Goal: Find specific page/section: Find specific page/section

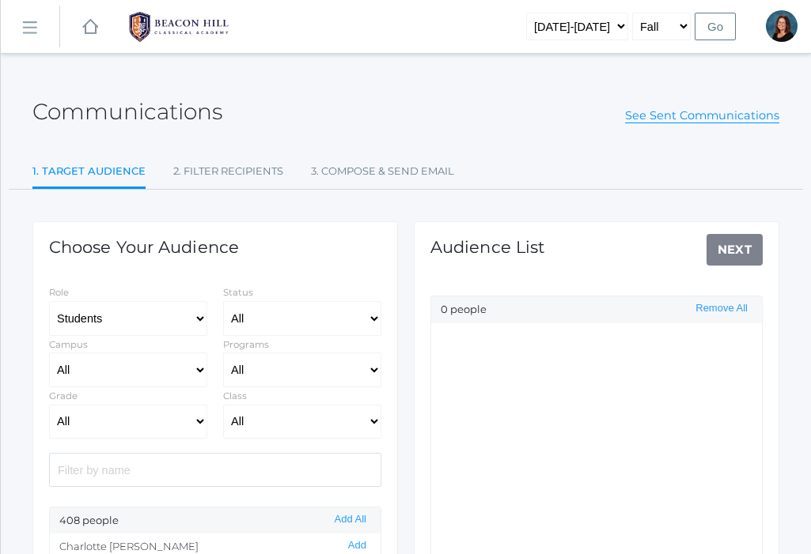
click at [30, 26] on rect at bounding box center [29, 28] width 25 height 25
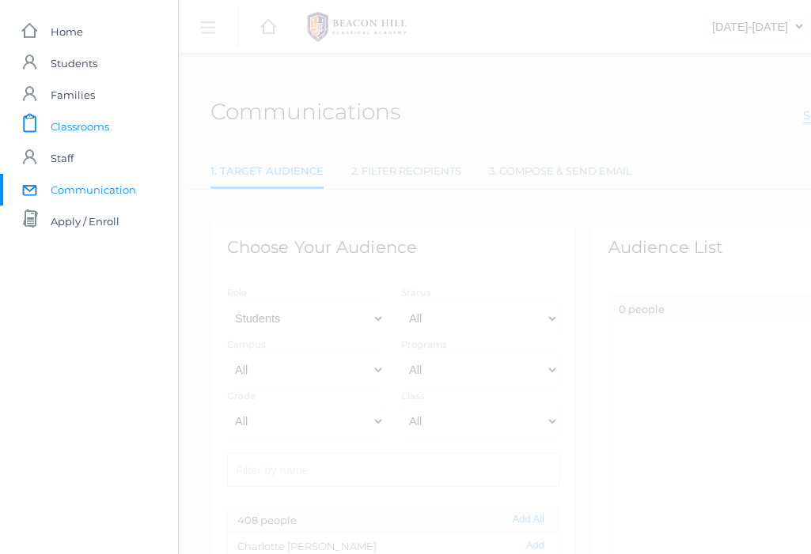
click at [77, 118] on span "Classrooms" at bounding box center [80, 127] width 59 height 32
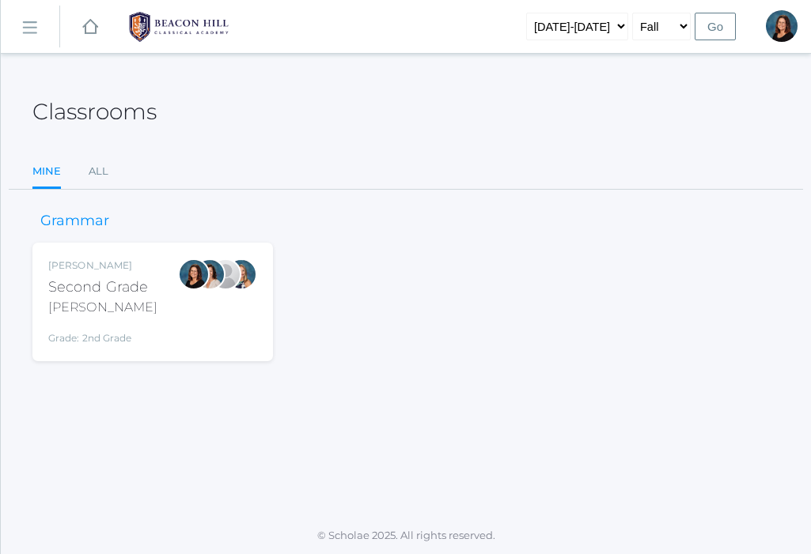
click at [190, 274] on div at bounding box center [194, 275] width 32 height 32
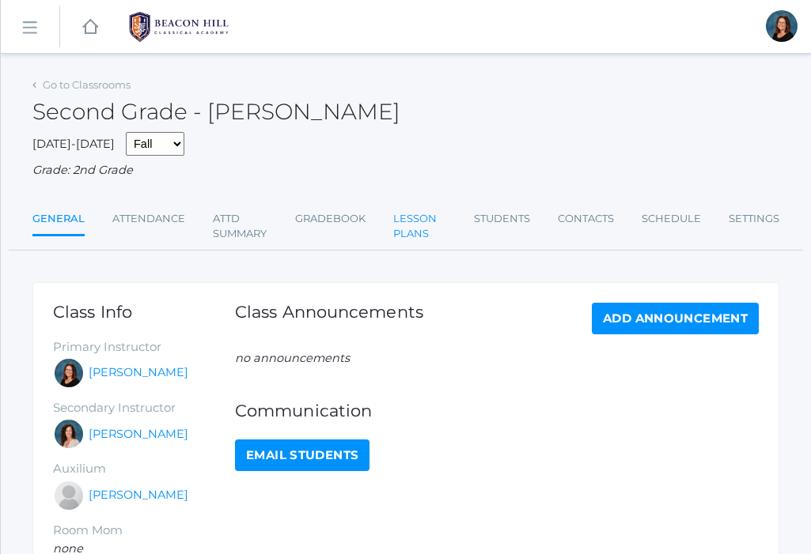
click at [406, 222] on link "Lesson Plans" at bounding box center [419, 226] width 53 height 47
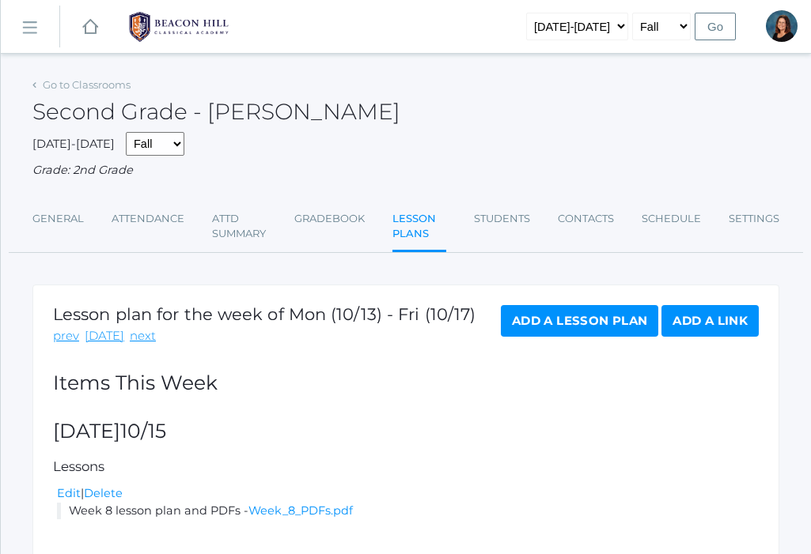
scroll to position [103, 0]
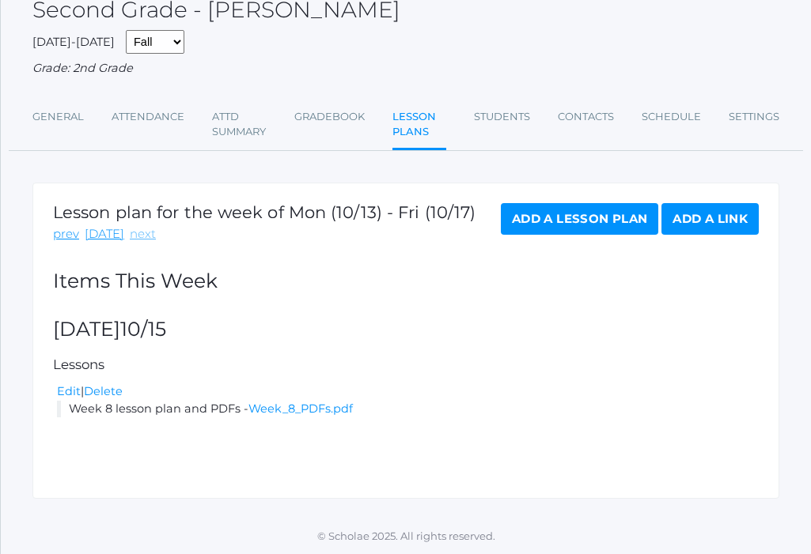
click at [137, 234] on link "next" at bounding box center [143, 234] width 26 height 18
